Goal: Task Accomplishment & Management: Manage account settings

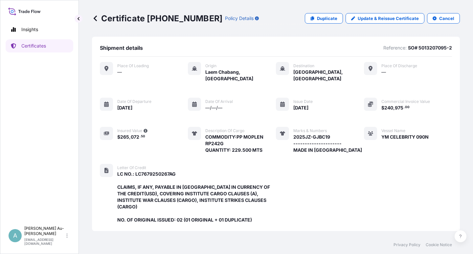
scroll to position [188, 0]
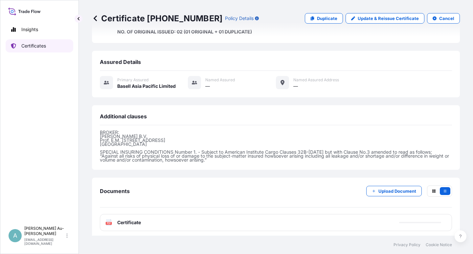
click at [35, 50] on link "Certificates" at bounding box center [40, 45] width 68 height 13
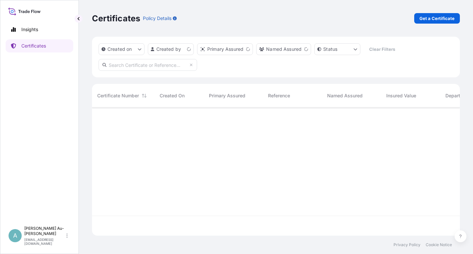
scroll to position [126, 362]
click at [150, 65] on input "text" at bounding box center [147, 65] width 98 height 12
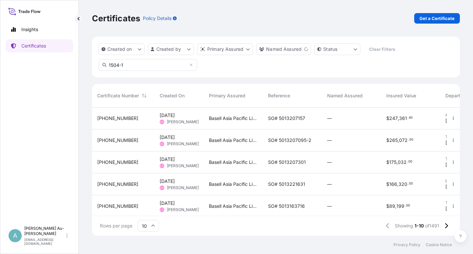
type input "1504-1"
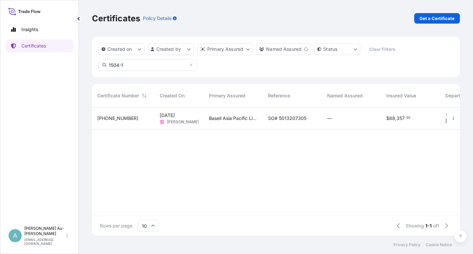
click at [260, 115] on div "Basell Asia Pacific Limited" at bounding box center [233, 119] width 59 height 22
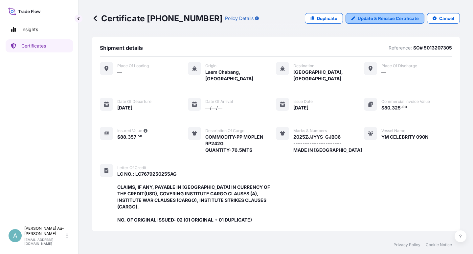
click at [404, 18] on p "Update & Reissue Certificate" at bounding box center [388, 18] width 61 height 7
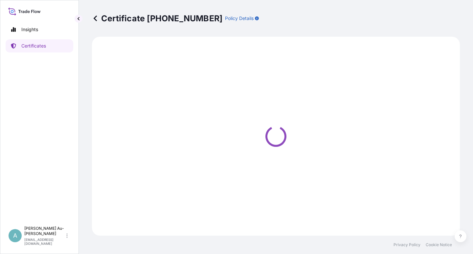
select select "Sea"
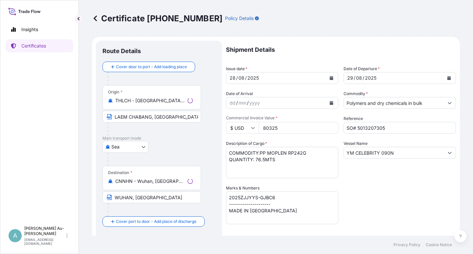
click at [331, 81] on button "Calendar" at bounding box center [331, 78] width 11 height 11
select select "32034"
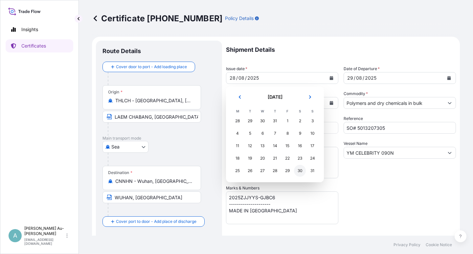
click at [297, 173] on div "30" at bounding box center [300, 171] width 12 height 12
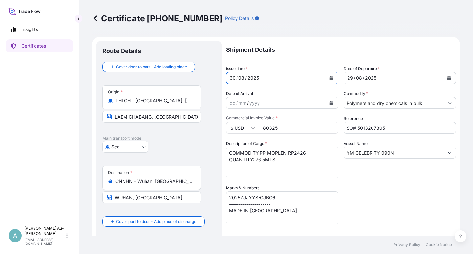
click at [448, 79] on button "Calendar" at bounding box center [449, 78] width 11 height 11
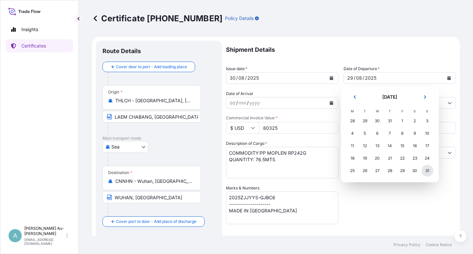
click at [427, 175] on div "31" at bounding box center [427, 171] width 12 height 12
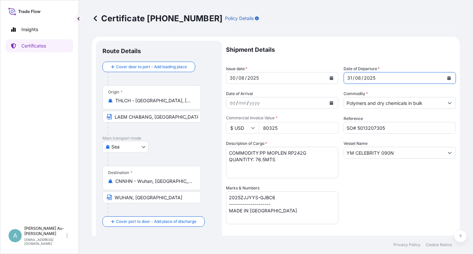
click at [425, 223] on div "Shipment Details Issue date * [DATE] Date of Departure * [DATE] Date of Arrival…" at bounding box center [341, 210] width 230 height 338
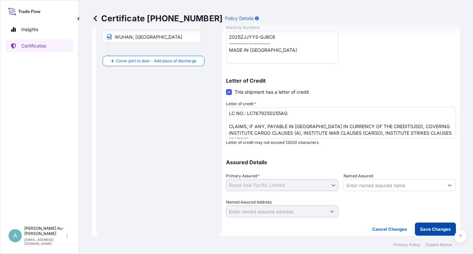
click at [424, 227] on p "Save Changes" at bounding box center [435, 229] width 31 height 7
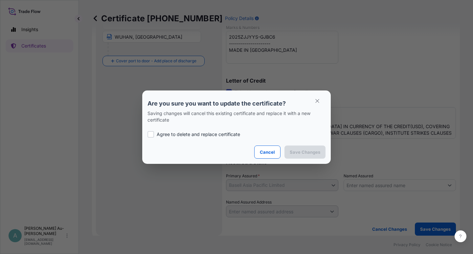
click at [182, 134] on p "Agree to delete and replace certificate" at bounding box center [198, 134] width 83 height 7
checkbox input "true"
click at [303, 156] on button "Save Changes" at bounding box center [304, 152] width 41 height 13
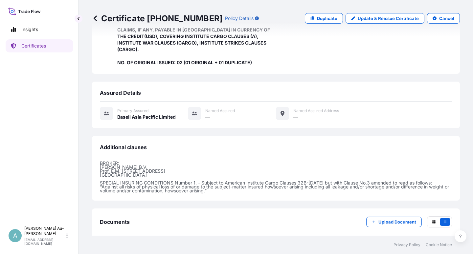
scroll to position [188, 0]
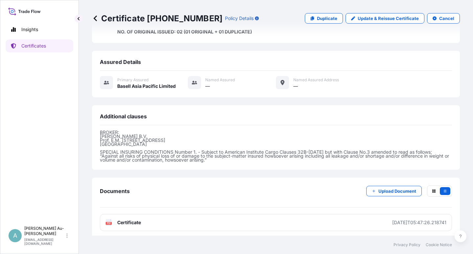
click at [135, 221] on span "Certificate" at bounding box center [129, 223] width 24 height 7
click at [34, 47] on p "Certificates" at bounding box center [33, 46] width 25 height 7
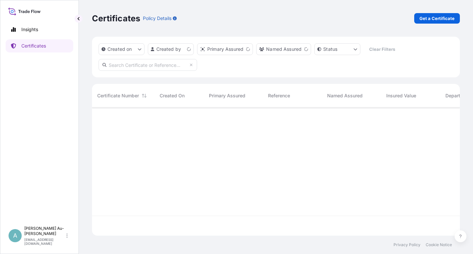
scroll to position [126, 362]
click at [137, 64] on input "text" at bounding box center [147, 65] width 98 height 12
type input "1549-1"
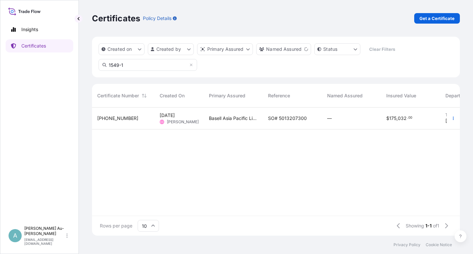
click at [282, 117] on span "SO# 5013207300" at bounding box center [287, 118] width 39 height 7
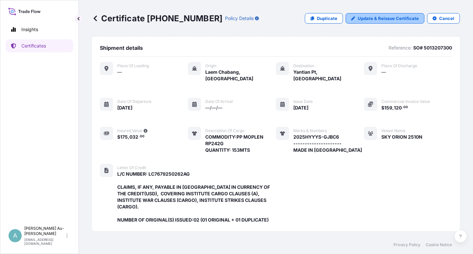
click at [365, 21] on p "Update & Reissue Certificate" at bounding box center [388, 18] width 61 height 7
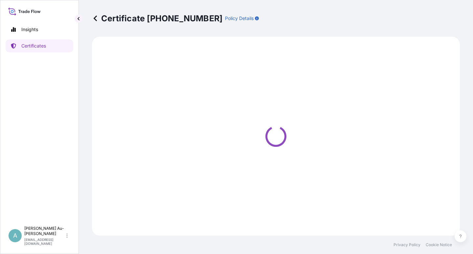
select select "Sea"
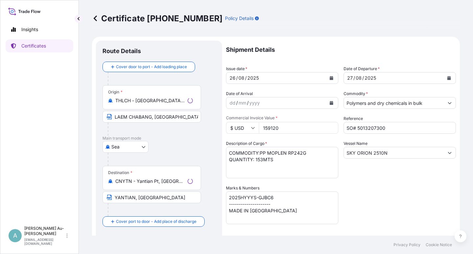
select select "32034"
click at [326, 78] on button "Calendar" at bounding box center [331, 78] width 11 height 11
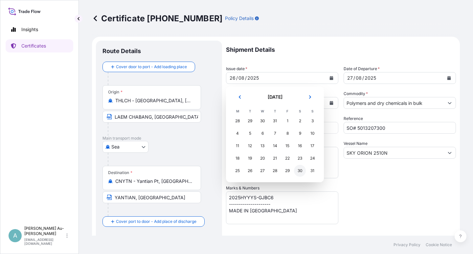
click at [300, 171] on div "30" at bounding box center [300, 171] width 12 height 12
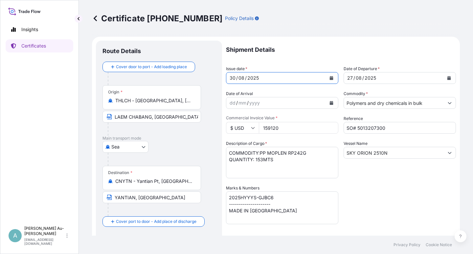
click at [444, 80] on button "Calendar" at bounding box center [449, 78] width 11 height 11
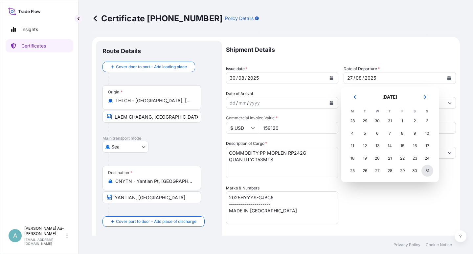
click at [427, 173] on div "31" at bounding box center [427, 171] width 12 height 12
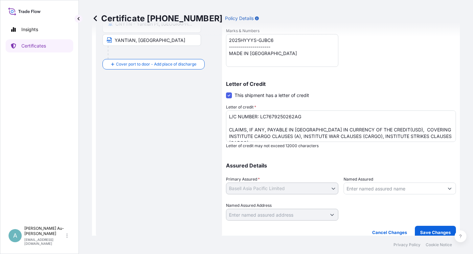
scroll to position [161, 0]
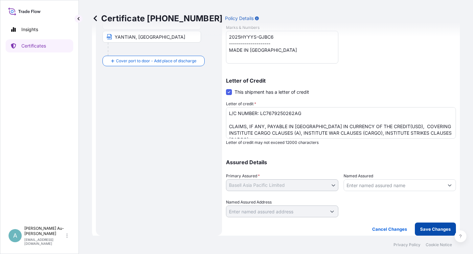
click at [421, 227] on p "Save Changes" at bounding box center [435, 229] width 31 height 7
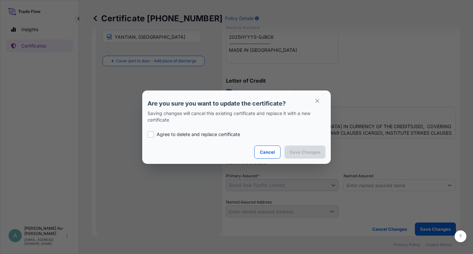
click at [175, 135] on p "Agree to delete and replace certificate" at bounding box center [198, 134] width 83 height 7
checkbox input "true"
click at [297, 149] on p "Save Changes" at bounding box center [305, 152] width 31 height 7
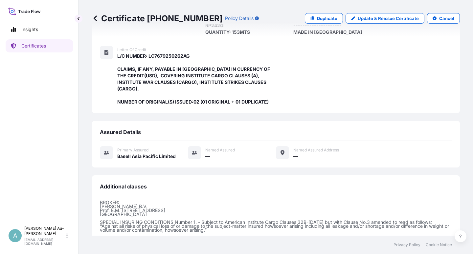
scroll to position [188, 0]
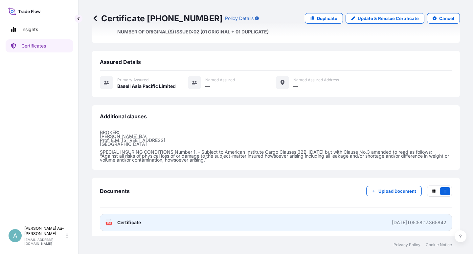
click at [195, 221] on link "PDF Certificate [DATE]T05:58:17.365842" at bounding box center [276, 222] width 352 height 17
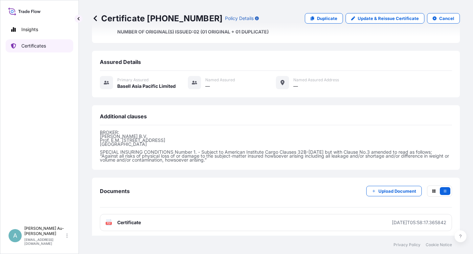
click at [36, 50] on link "Certificates" at bounding box center [40, 45] width 68 height 13
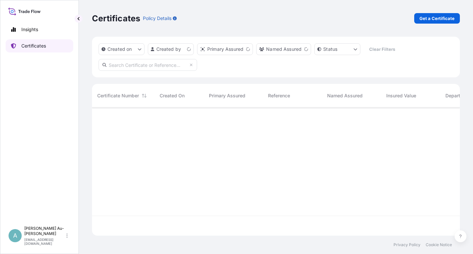
scroll to position [126, 362]
click at [166, 67] on input "text" at bounding box center [147, 65] width 98 height 12
type input "1521-1"
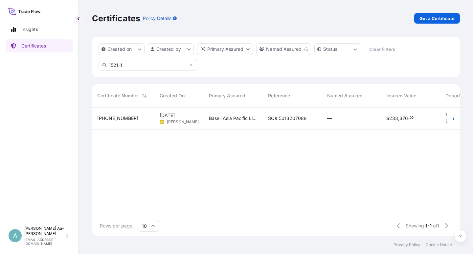
click at [286, 120] on span "SO# 5013207088" at bounding box center [287, 118] width 39 height 7
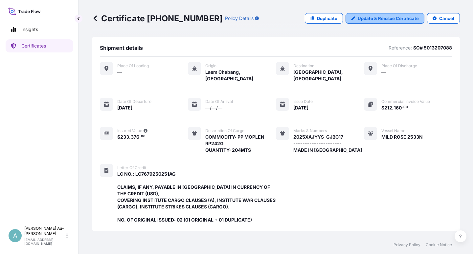
click at [365, 21] on p "Update & Reissue Certificate" at bounding box center [388, 18] width 61 height 7
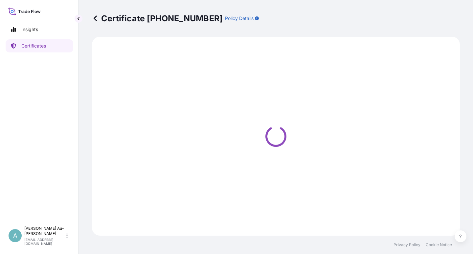
select select "Sea"
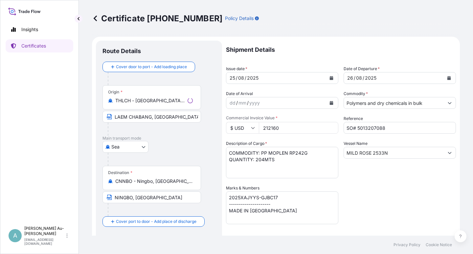
select select "32034"
click at [330, 78] on icon "Calendar" at bounding box center [332, 78] width 4 height 4
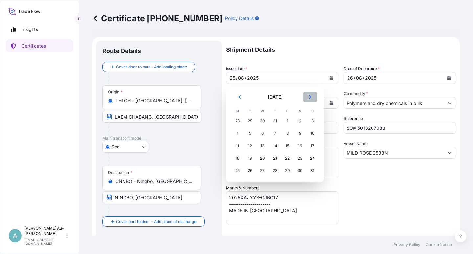
click at [308, 97] on button "Next" at bounding box center [310, 97] width 14 height 11
click at [238, 95] on button "Previous" at bounding box center [239, 97] width 14 height 11
click at [314, 172] on div "31" at bounding box center [312, 171] width 12 height 12
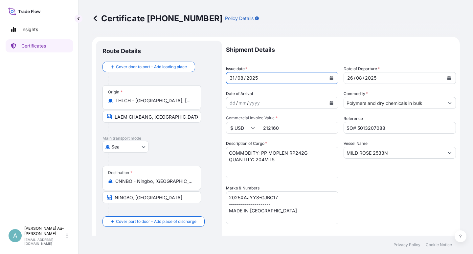
click at [444, 76] on button "Calendar" at bounding box center [449, 78] width 11 height 11
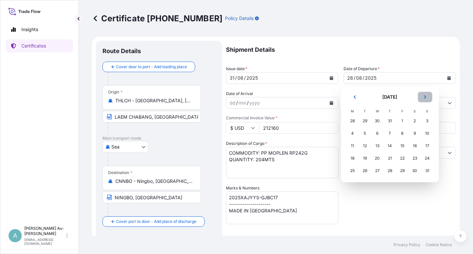
click at [427, 96] on button "Next" at bounding box center [425, 97] width 14 height 11
click at [352, 121] on div "1" at bounding box center [352, 121] width 12 height 12
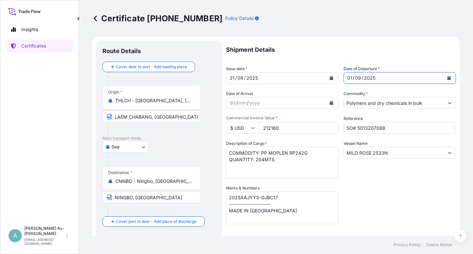
drag, startPoint x: 395, startPoint y: 202, endPoint x: 402, endPoint y: 197, distance: 8.2
click at [402, 197] on div "Shipment Details Issue date * [DATE] Date of Departure * [DATE] Date of Arrival…" at bounding box center [341, 210] width 230 height 338
click at [396, 218] on div "Shipment Details Issue date * [DATE] Date of Departure * [DATE] Date of Arrival…" at bounding box center [341, 210] width 230 height 338
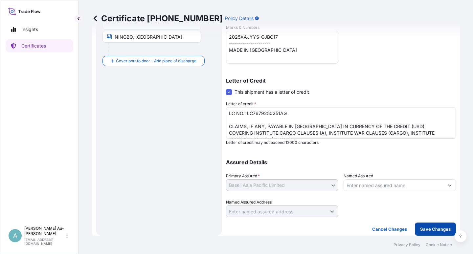
click at [427, 233] on button "Save Changes" at bounding box center [435, 229] width 41 height 13
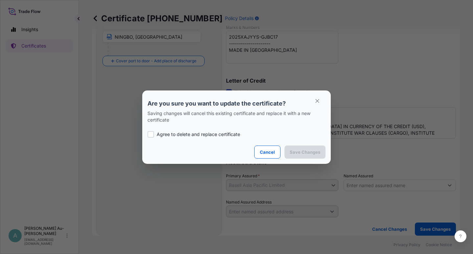
click at [187, 134] on p "Agree to delete and replace certificate" at bounding box center [198, 134] width 83 height 7
checkbox input "true"
click at [298, 149] on p "Save Changes" at bounding box center [305, 152] width 31 height 7
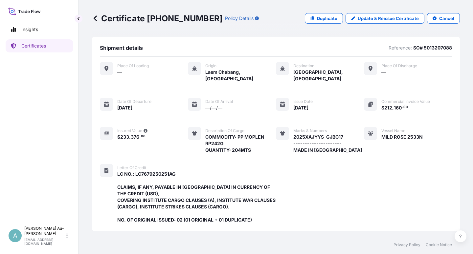
scroll to position [188, 0]
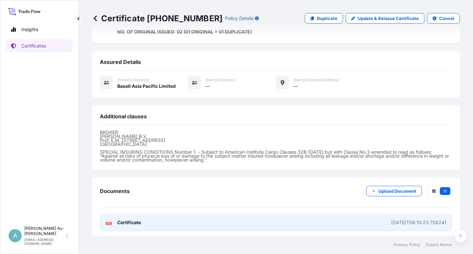
click at [136, 221] on span "Certificate" at bounding box center [129, 223] width 24 height 7
